Goal: Task Accomplishment & Management: Complete application form

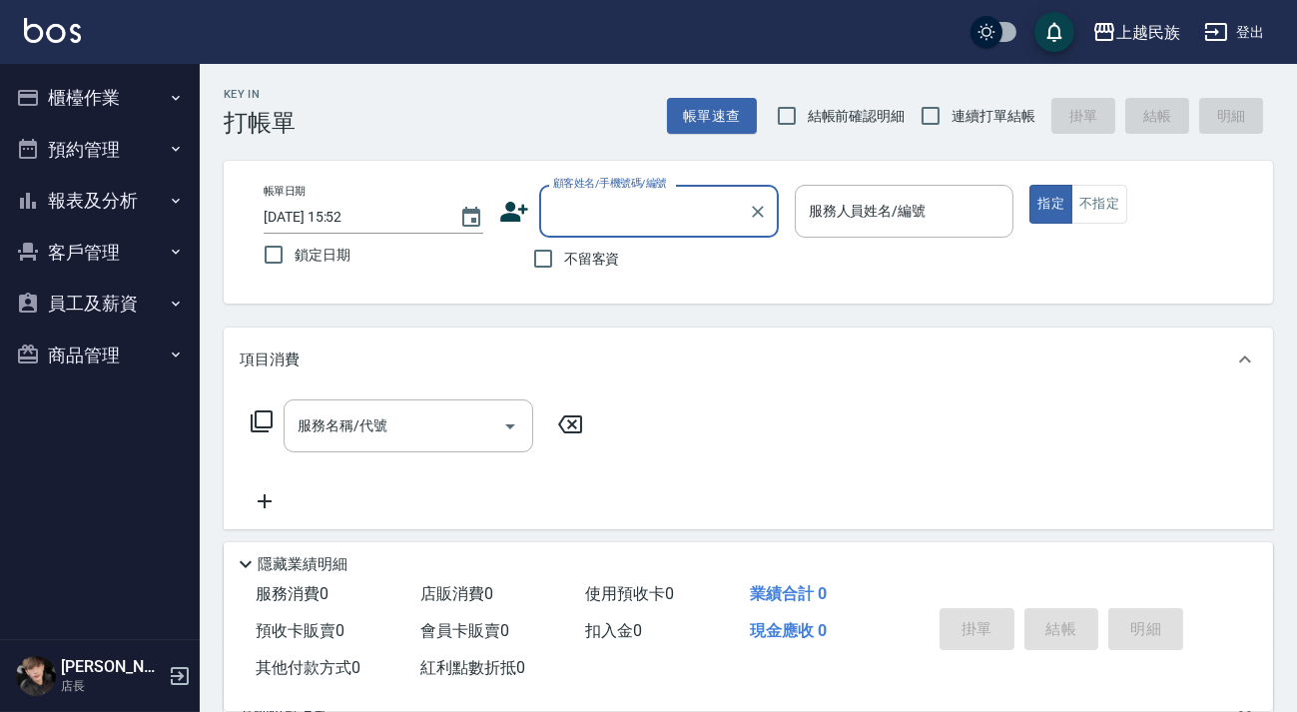
click at [90, 254] on button "客戶管理" at bounding box center [100, 253] width 184 height 52
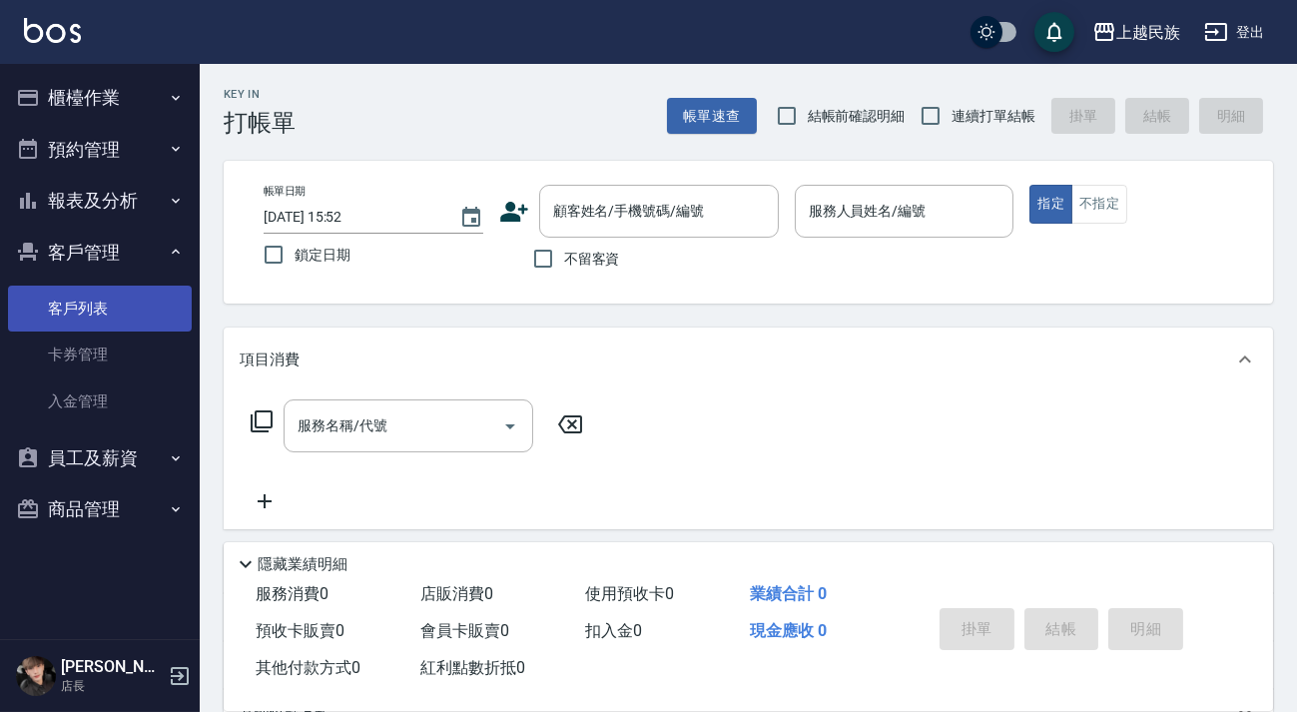
click at [128, 312] on link "客戶列表" at bounding box center [100, 309] width 184 height 46
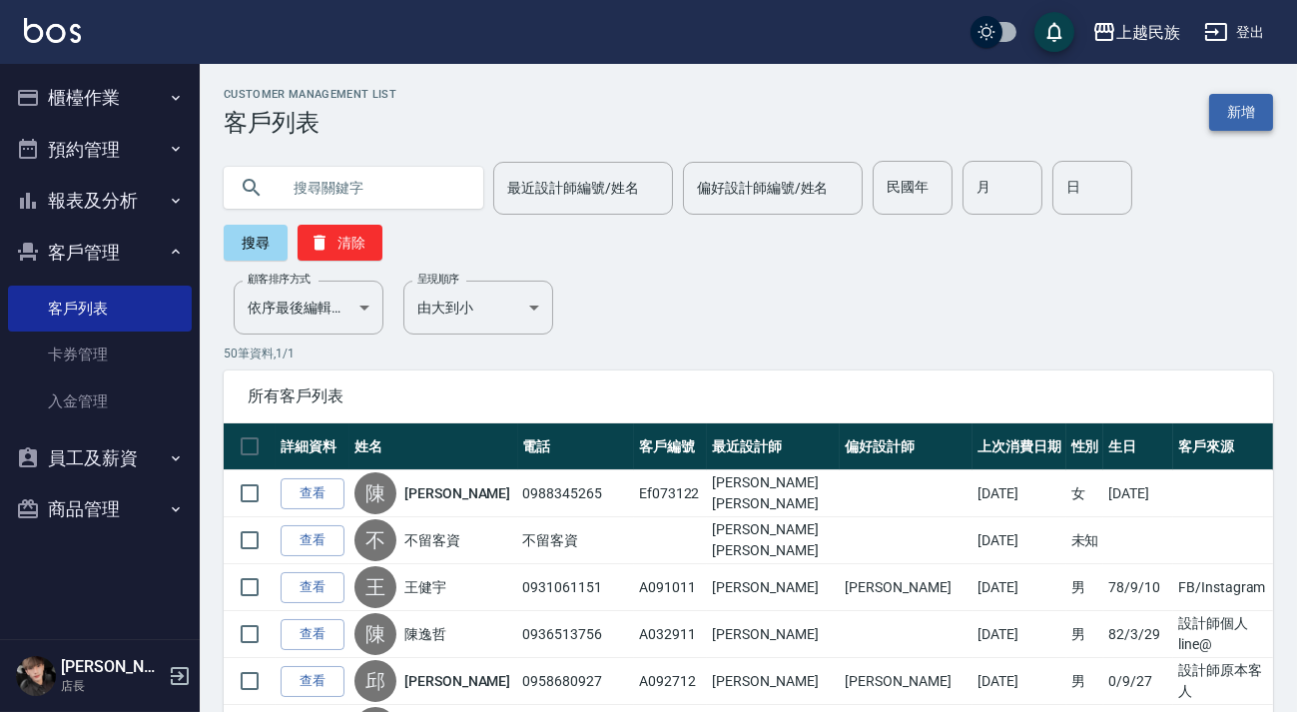
click at [1238, 102] on link "新增" at bounding box center [1241, 112] width 64 height 37
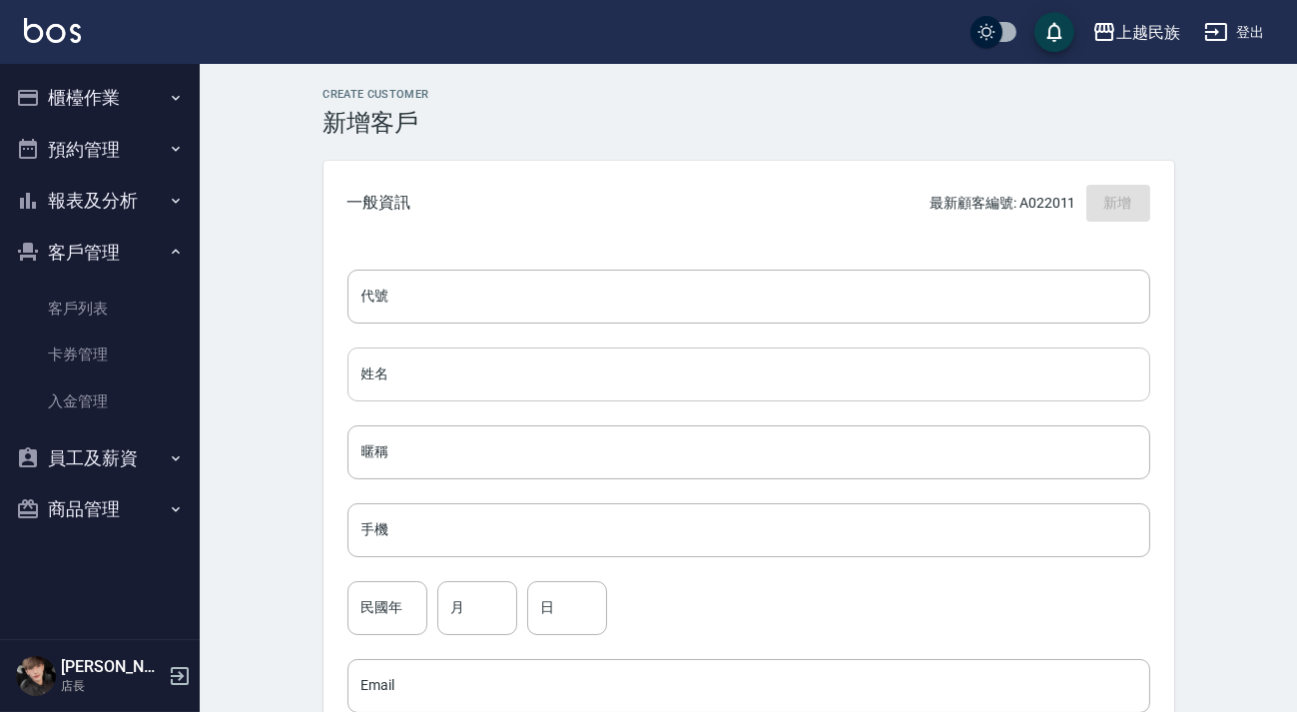
click at [463, 360] on input "姓名" at bounding box center [749, 375] width 803 height 54
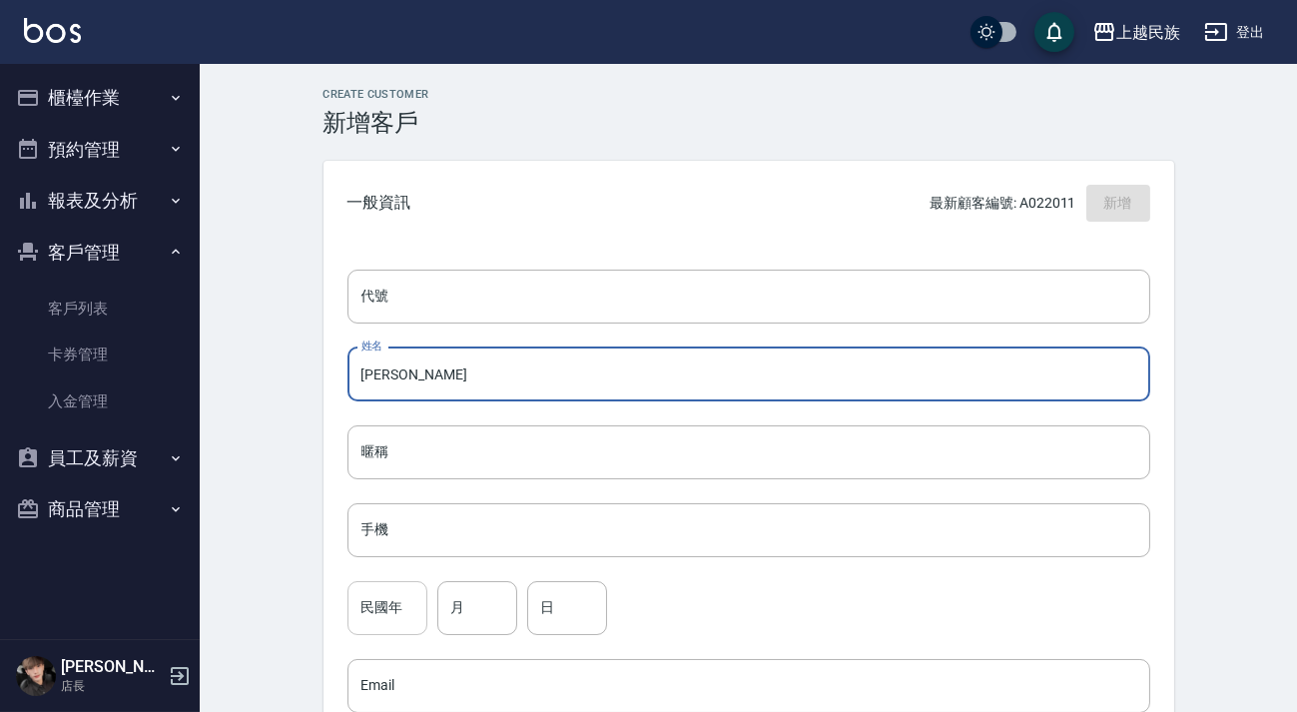
type input "[PERSON_NAME]"
click at [376, 615] on input "民國年" at bounding box center [388, 608] width 80 height 54
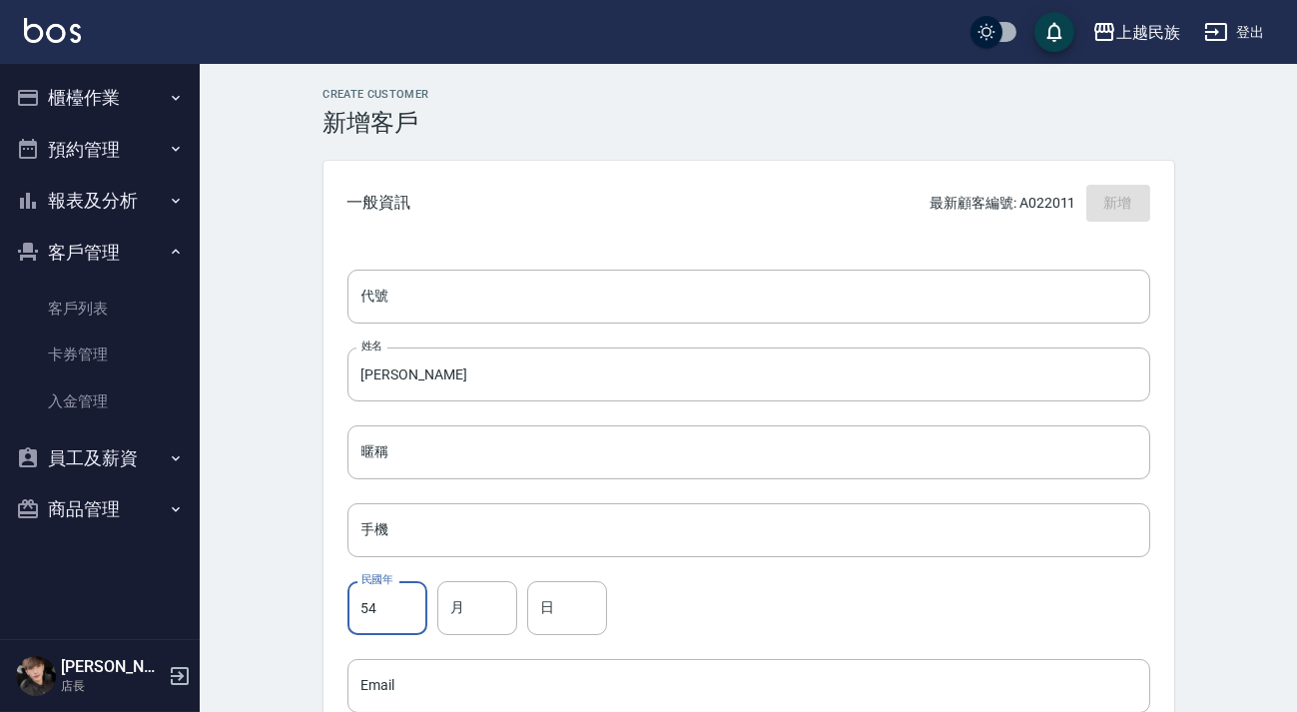
type input "54"
click at [488, 586] on input "月" at bounding box center [477, 608] width 80 height 54
type input "07"
click at [548, 598] on input "日" at bounding box center [567, 608] width 80 height 54
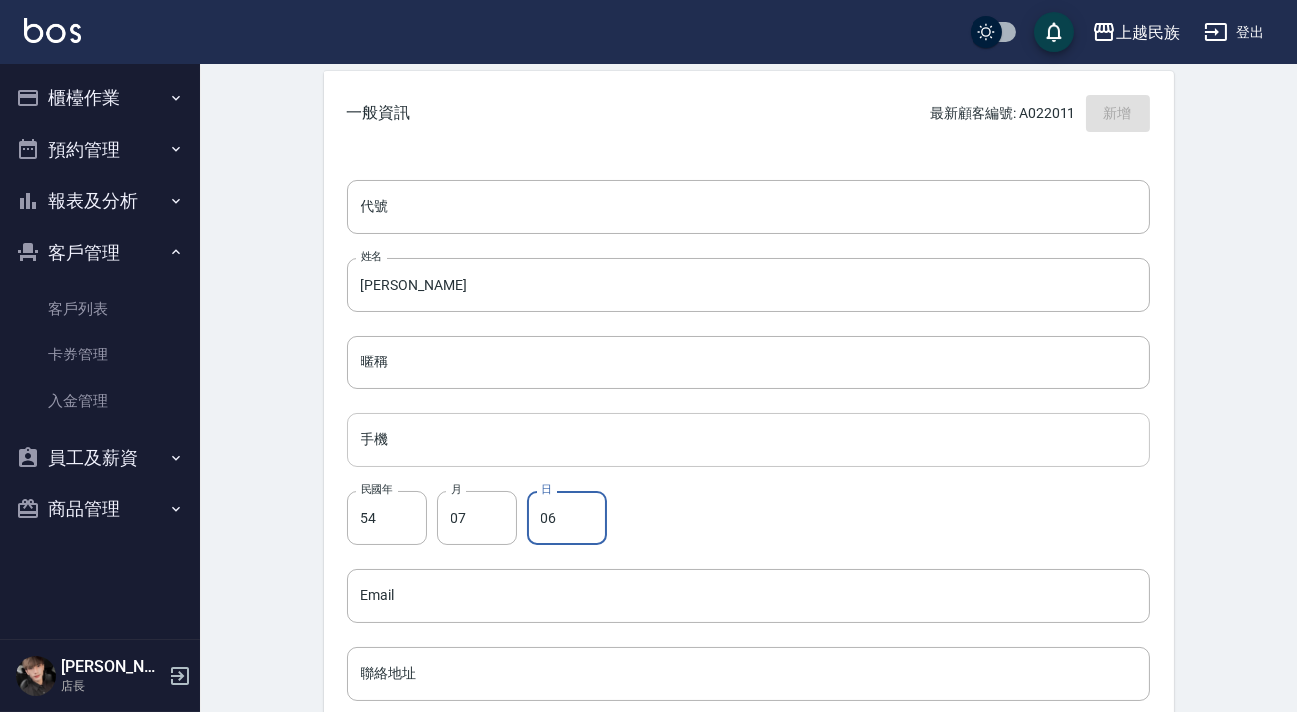
type input "06"
click at [435, 459] on input "手機" at bounding box center [749, 440] width 803 height 54
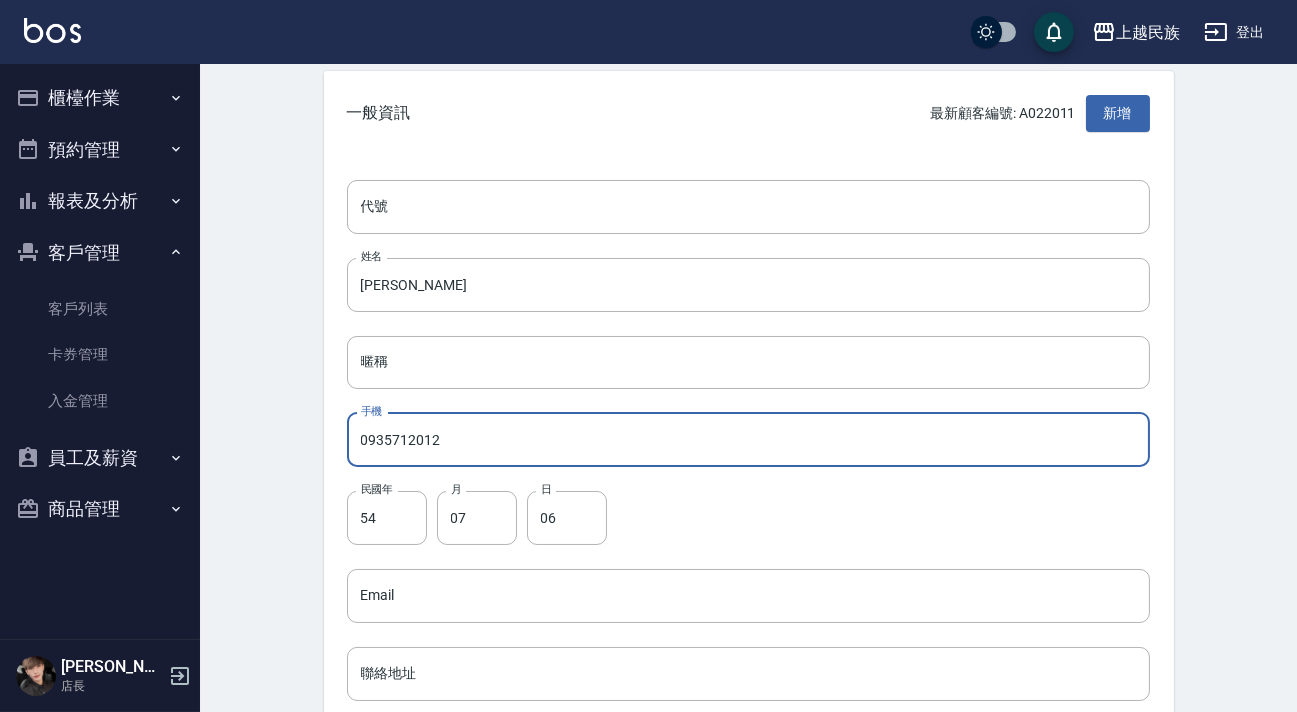
scroll to position [272, 0]
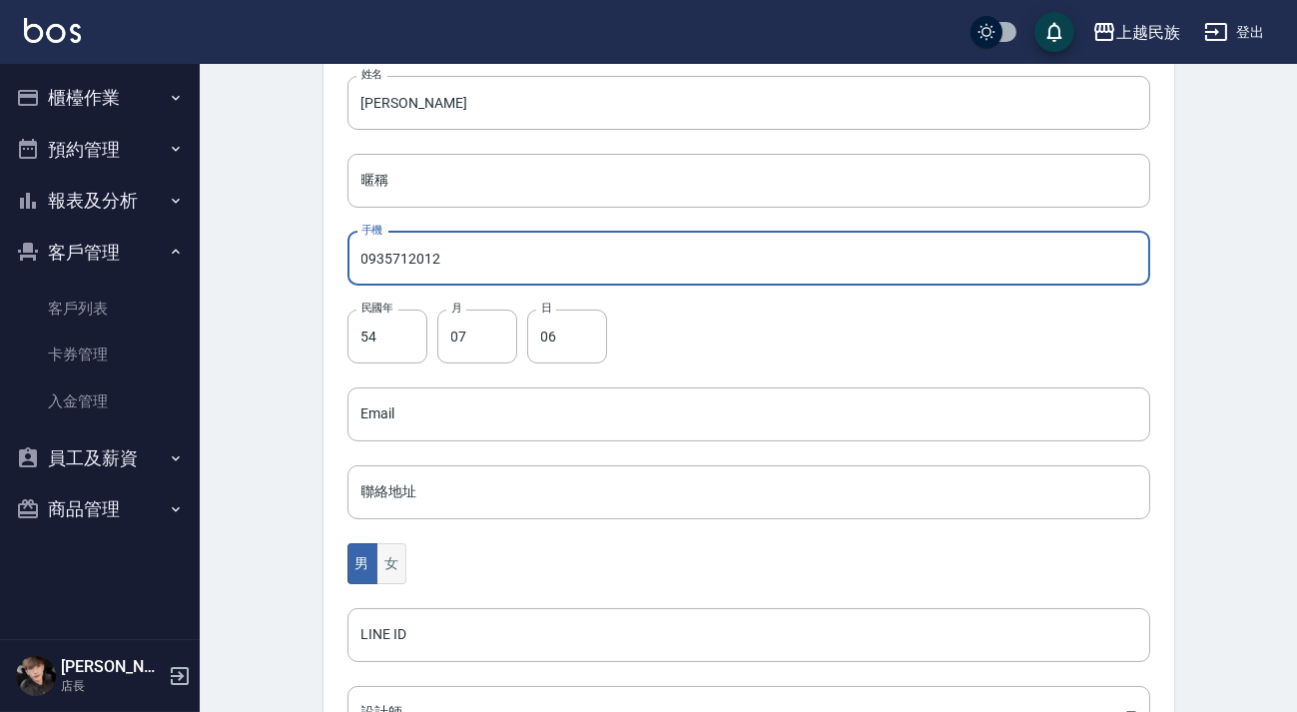
type input "0935712012"
click at [383, 575] on button "女" at bounding box center [391, 563] width 30 height 41
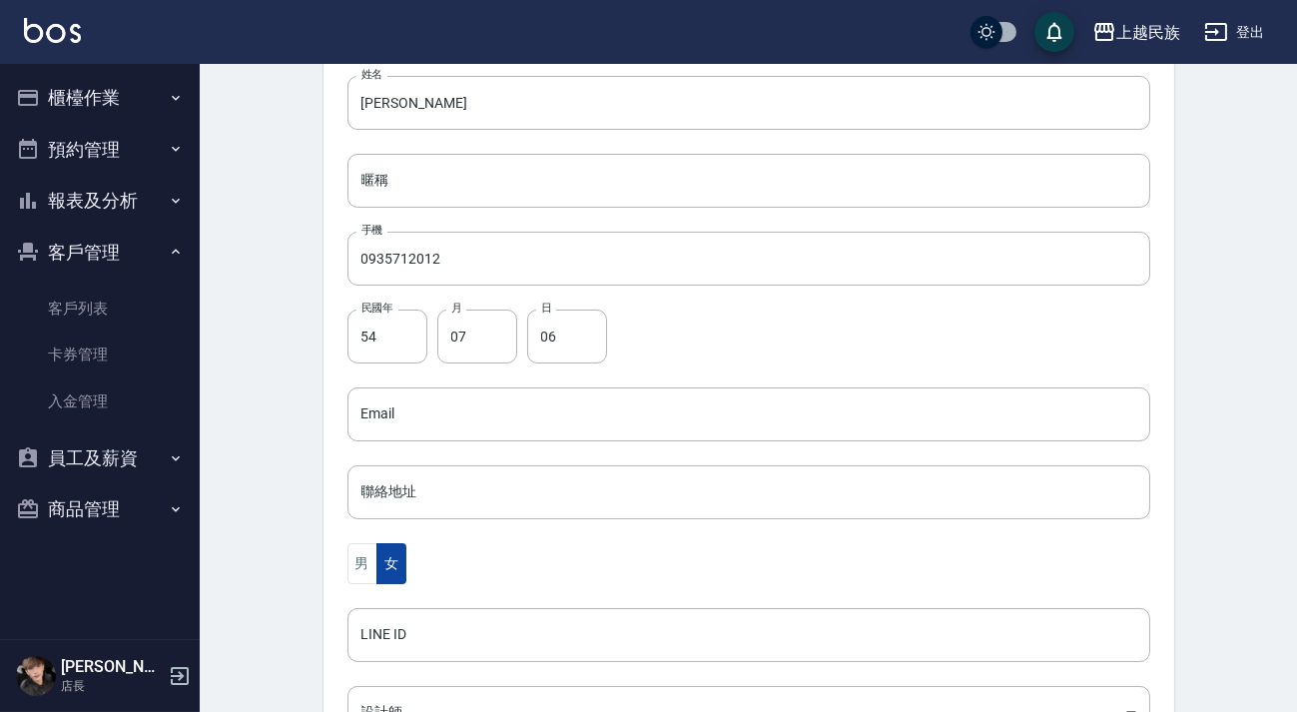
scroll to position [544, 0]
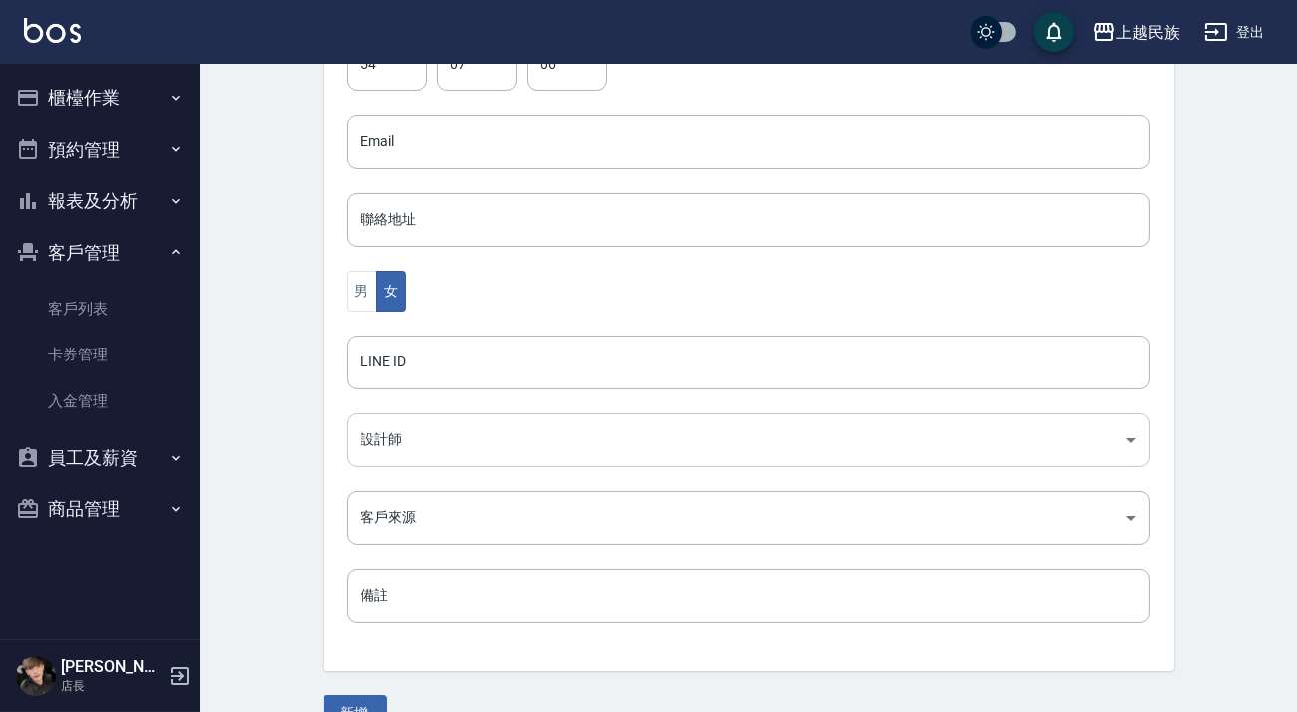
click at [425, 458] on body "上越民族 登出 櫃檯作業 打帳單 帳單列表 現金收支登錄 材料自購登錄 每日結帳 排班表 現場電腦打卡 預約管理 預約管理 單日預約紀錄 單週預約紀錄 報表及…" at bounding box center [648, 106] width 1297 height 1300
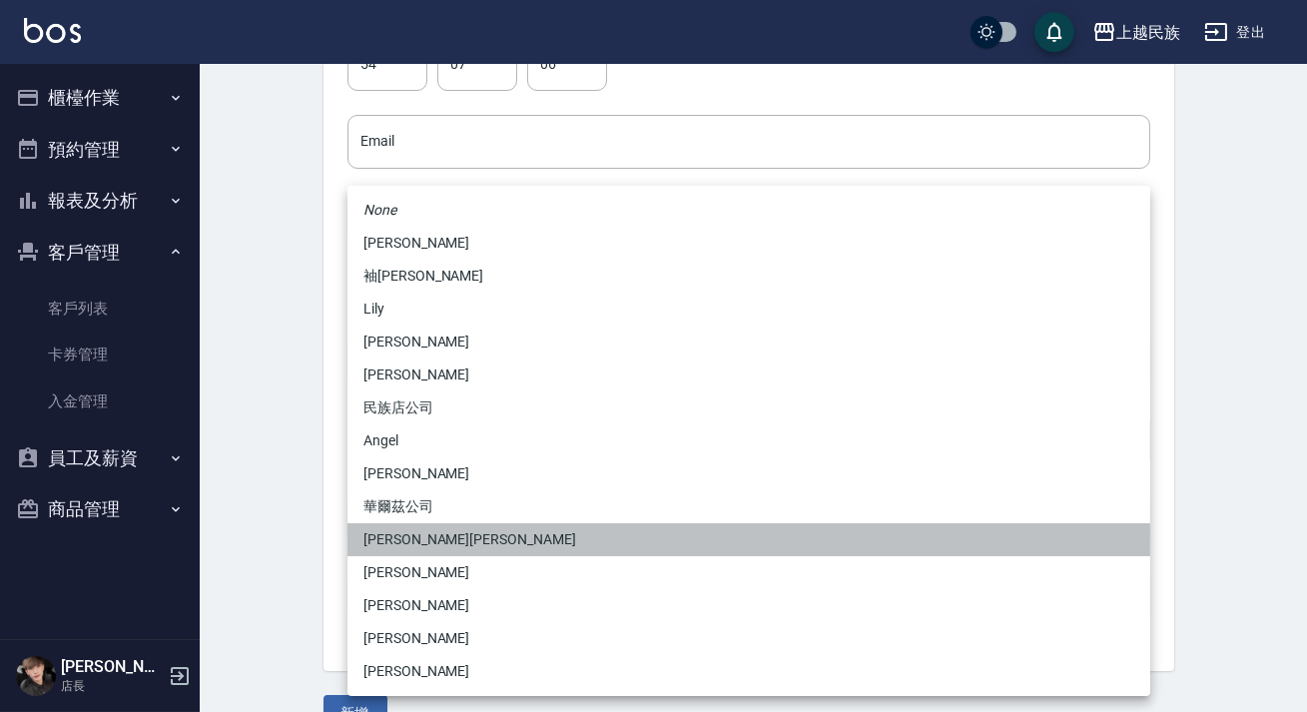
click at [452, 544] on li "[PERSON_NAME][PERSON_NAME]" at bounding box center [749, 539] width 803 height 33
type input "c8d903bb-b6d8-47fe-8ba7-91244d5a57f6"
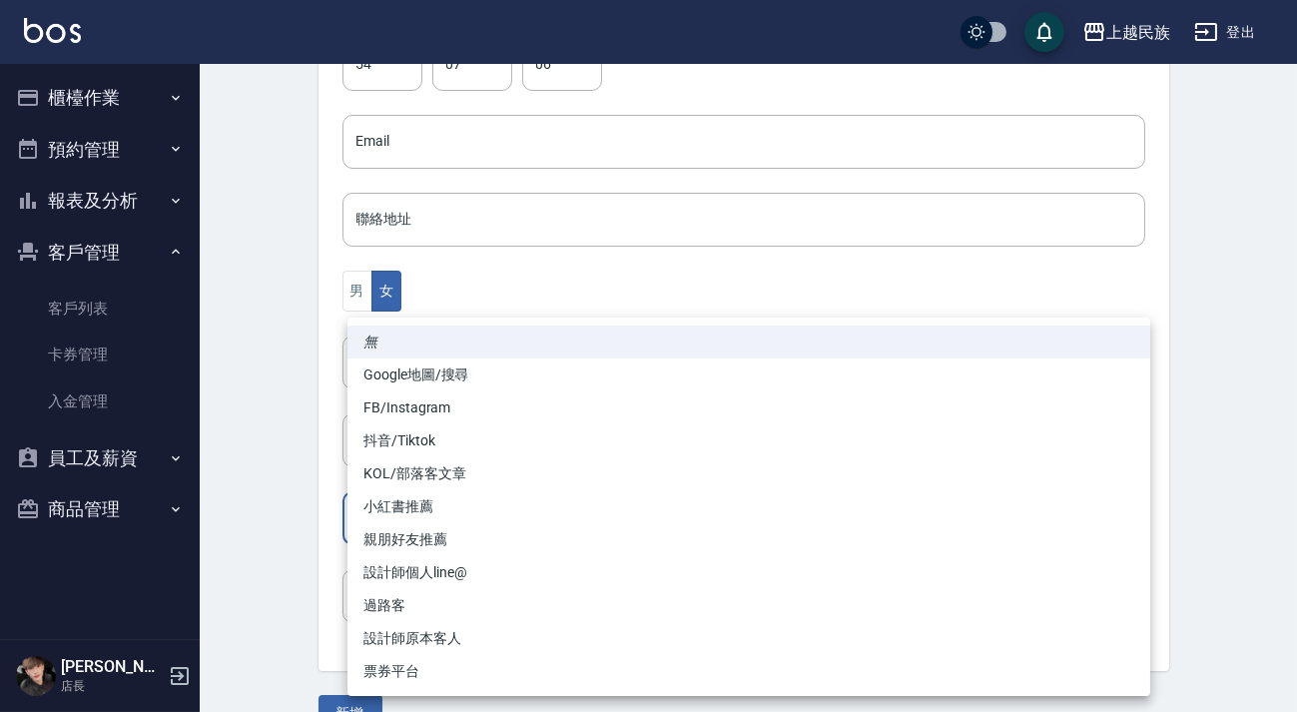
click at [438, 518] on body "上越民族 登出 櫃檯作業 打帳單 帳單列表 現金收支登錄 材料自購登錄 每日結帳 排班表 現場電腦打卡 預約管理 預約管理 單日預約紀錄 單週預約紀錄 報表及…" at bounding box center [648, 106] width 1297 height 1300
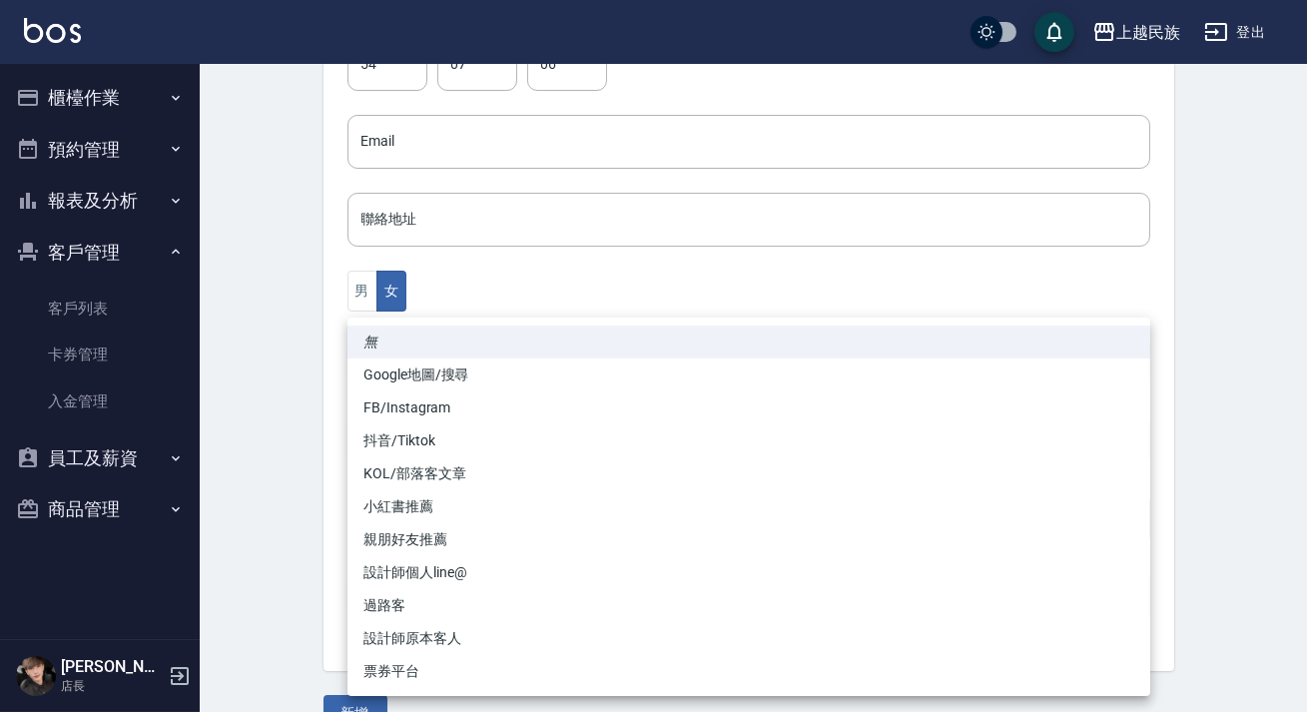
click at [474, 399] on li "FB/Instagram" at bounding box center [749, 407] width 803 height 33
type input "FB/Instagram"
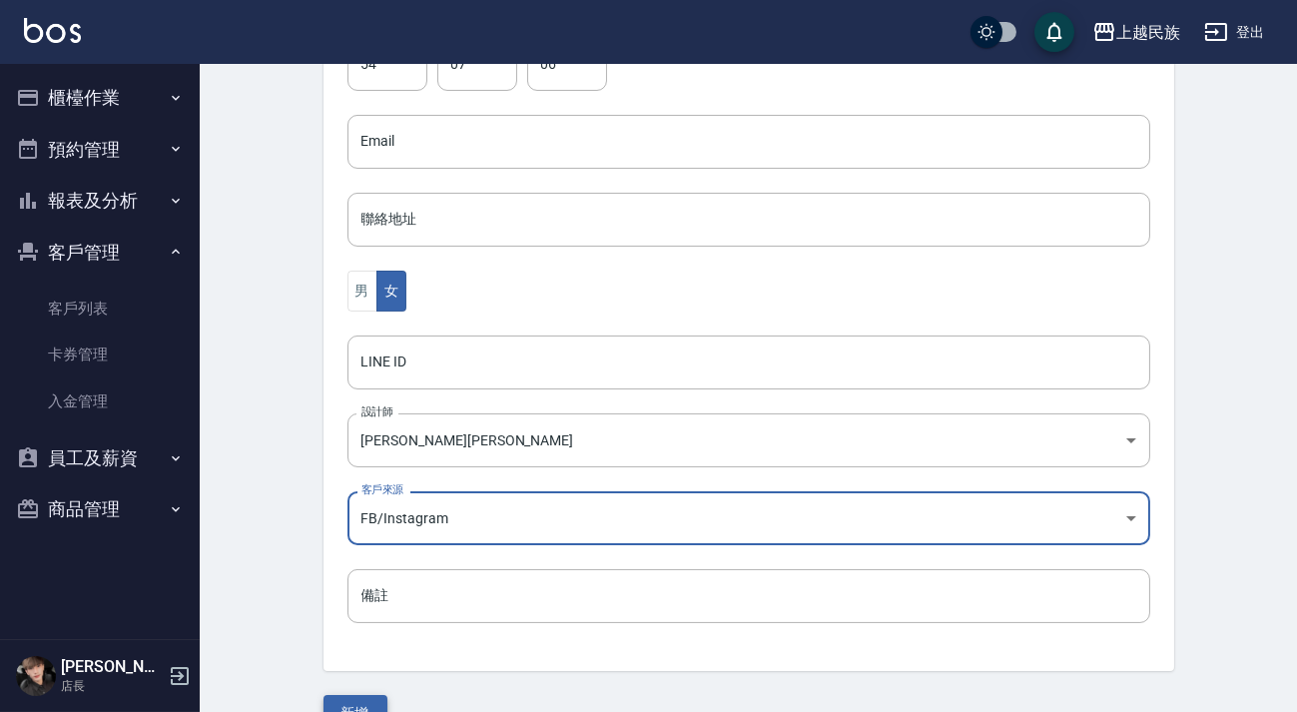
scroll to position [587, 0]
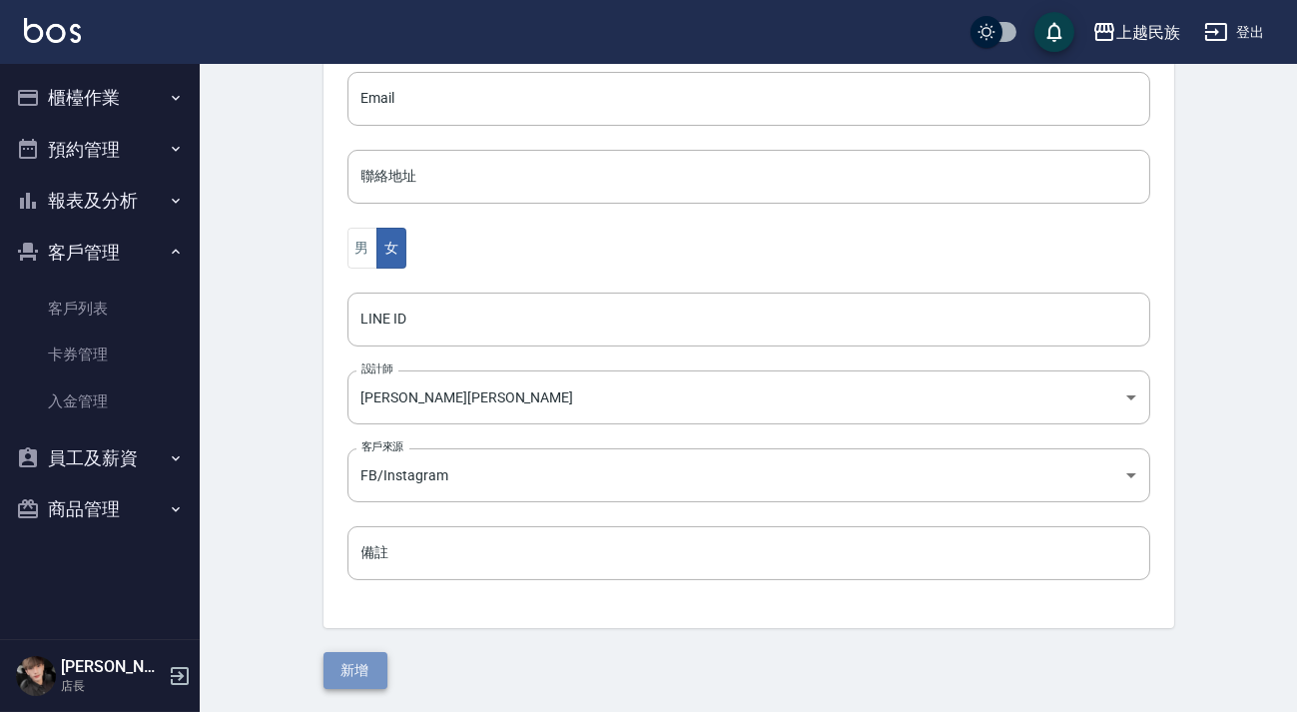
click at [371, 660] on button "新增" at bounding box center [356, 670] width 64 height 37
